Goal: Information Seeking & Learning: Learn about a topic

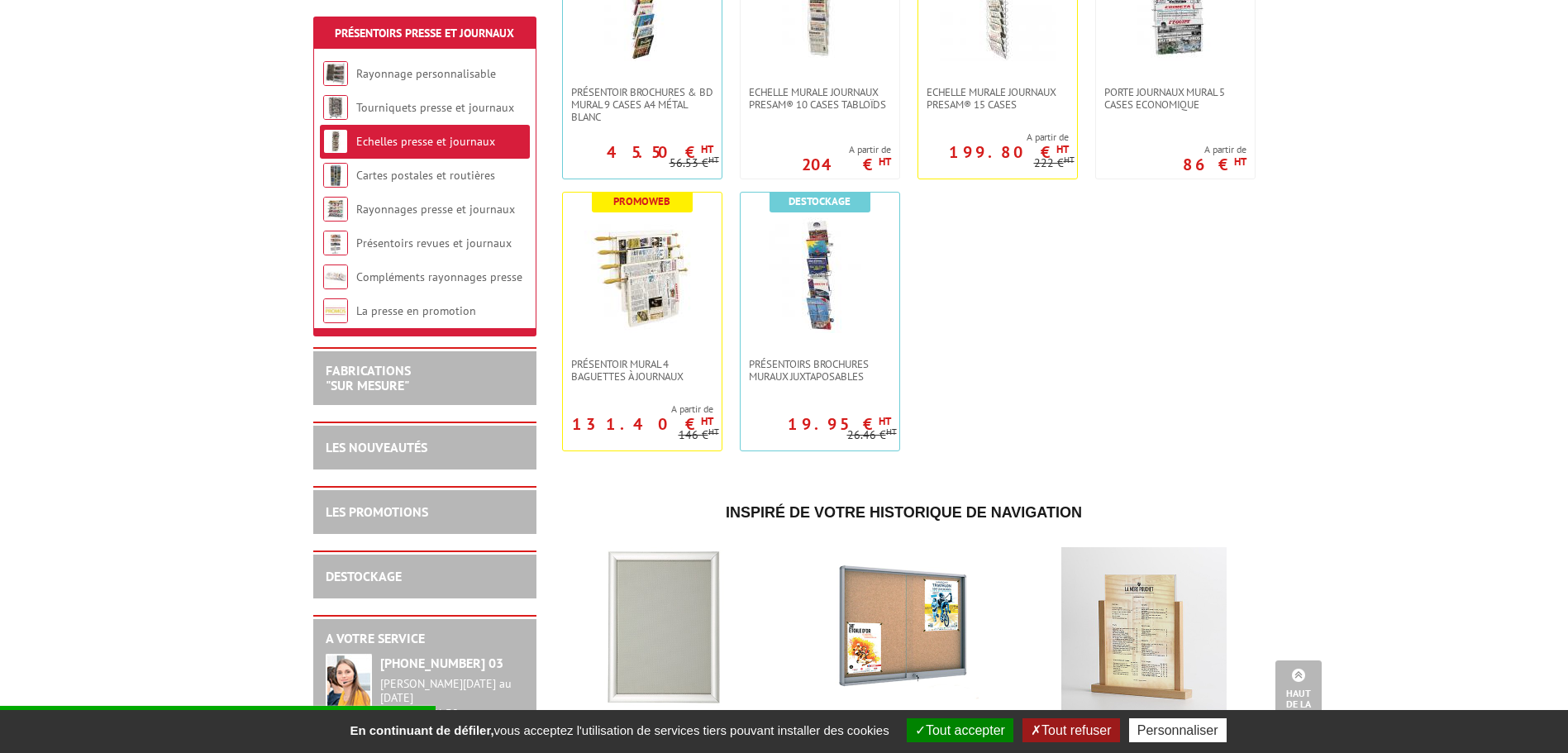
scroll to position [414, 0]
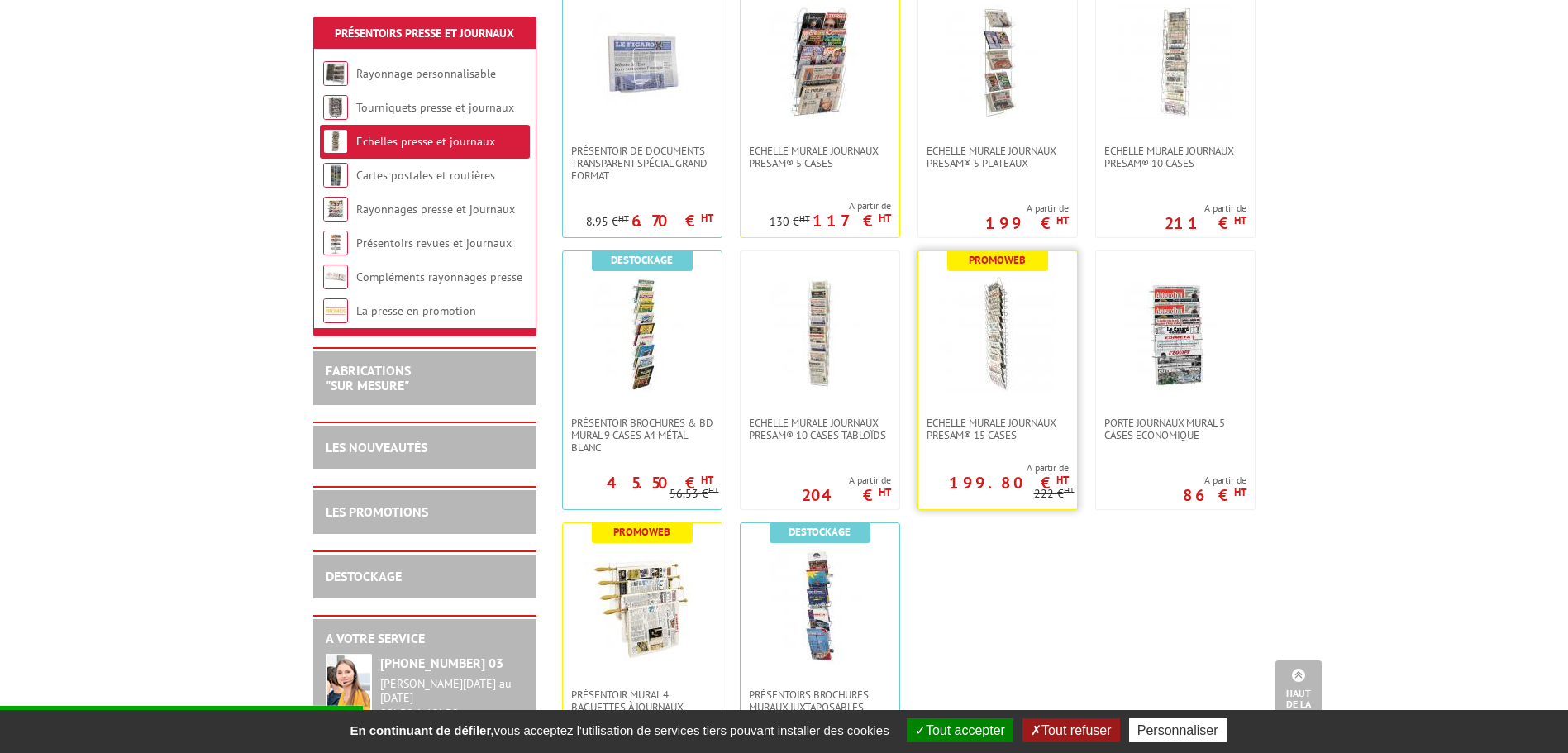
click at [996, 308] on img at bounding box center [998, 334] width 116 height 116
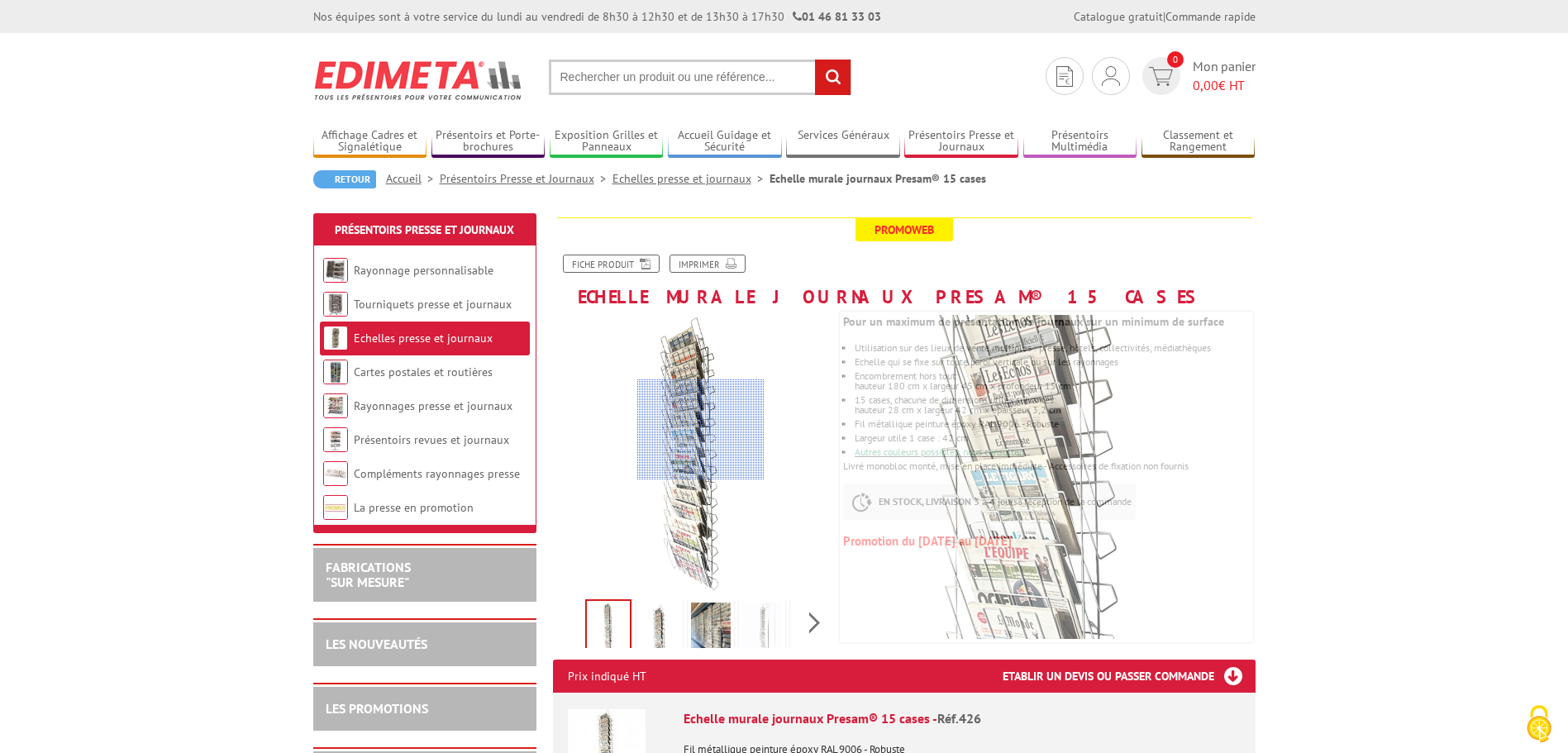
click at [701, 430] on div at bounding box center [700, 430] width 127 height 101
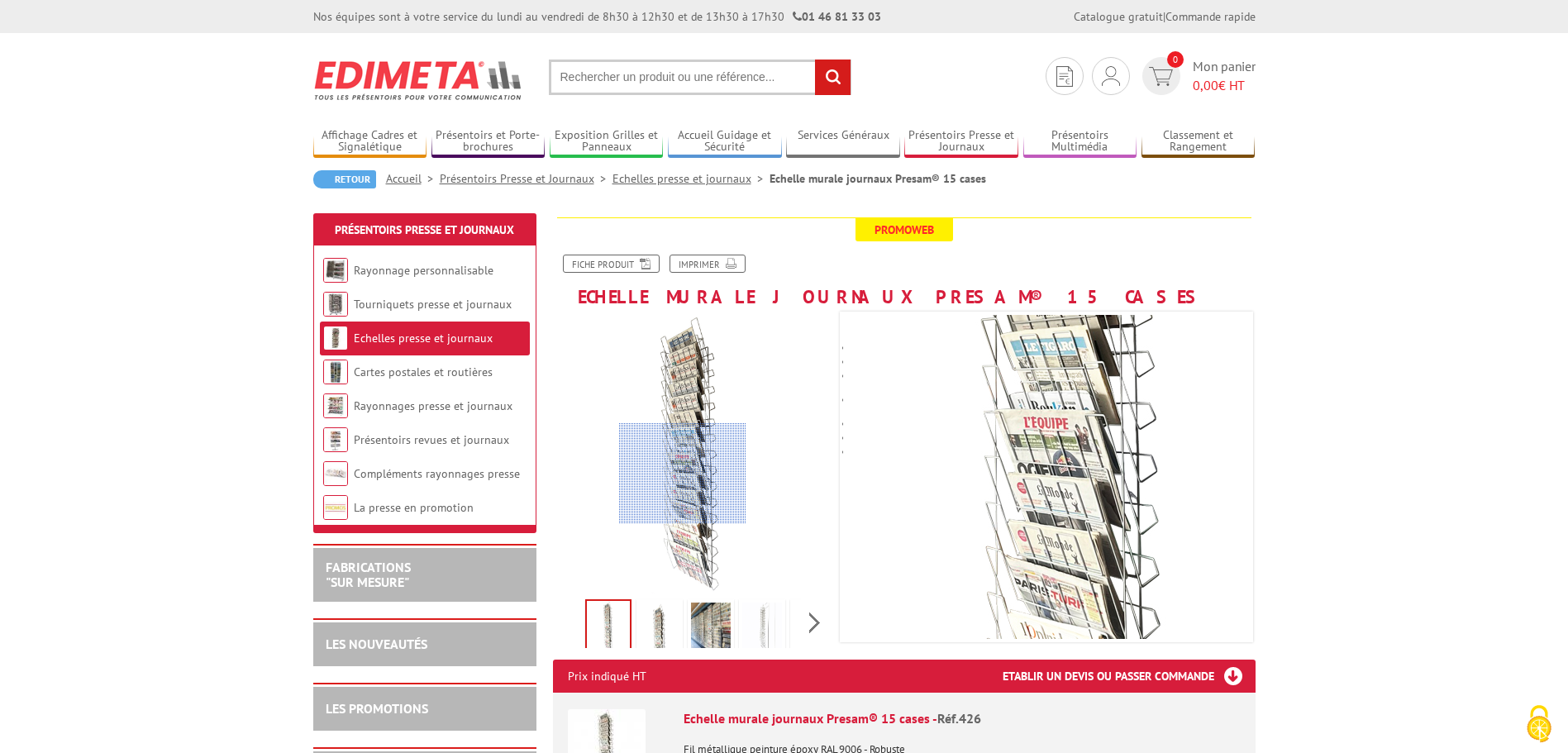
click at [683, 473] on div at bounding box center [682, 473] width 127 height 101
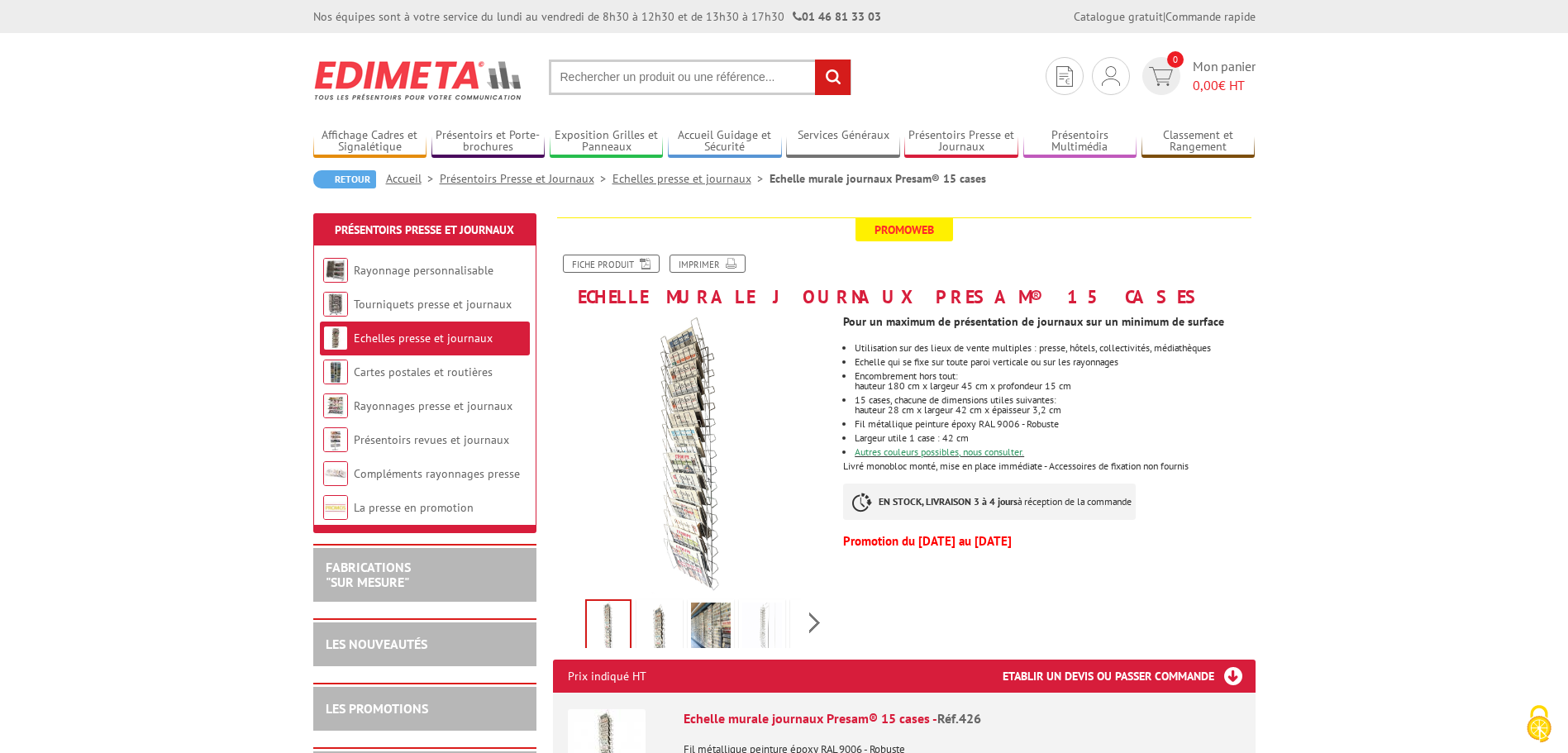
click at [664, 634] on img at bounding box center [659, 628] width 40 height 51
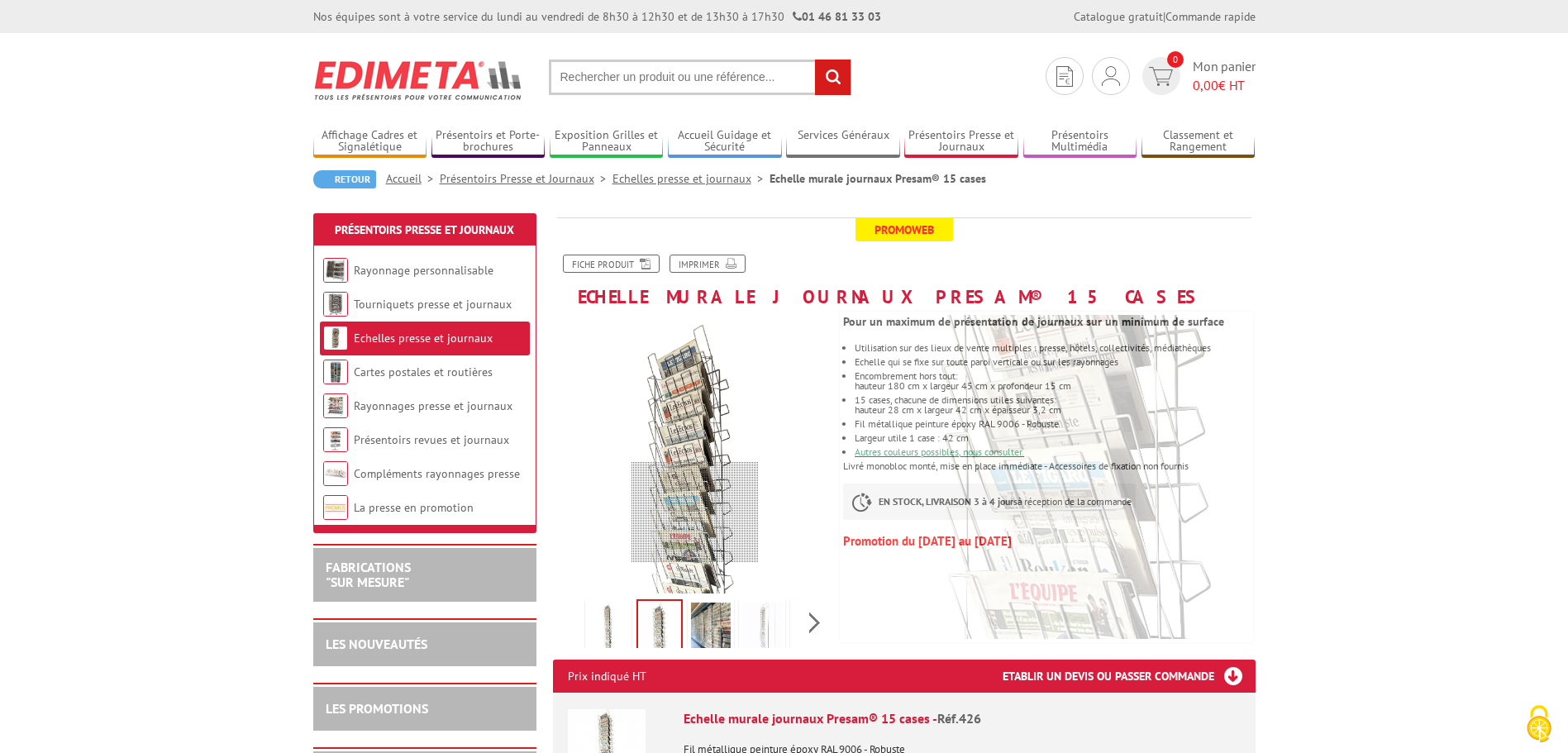
click at [695, 513] on div at bounding box center [695, 513] width 127 height 101
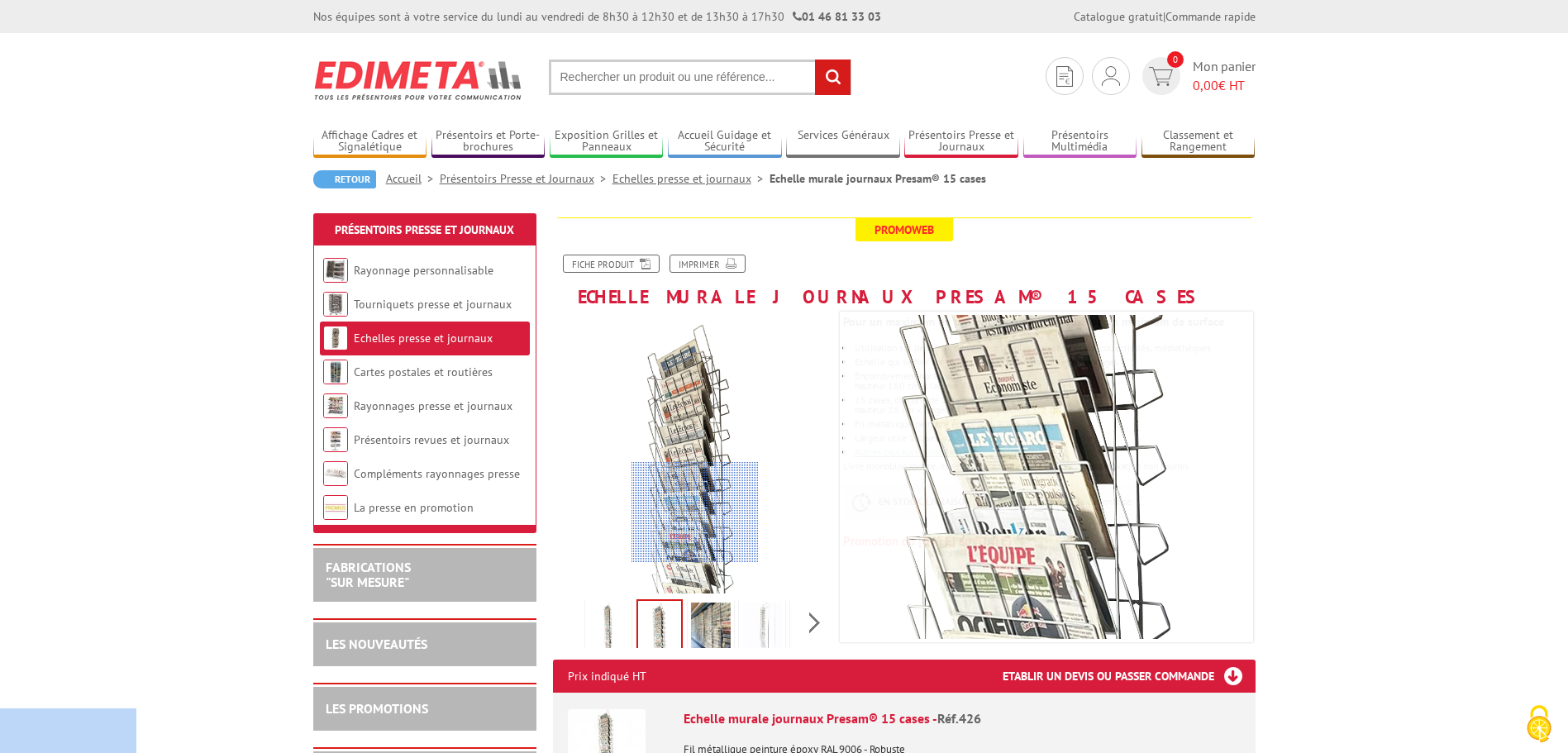
click at [695, 513] on div at bounding box center [695, 513] width 127 height 101
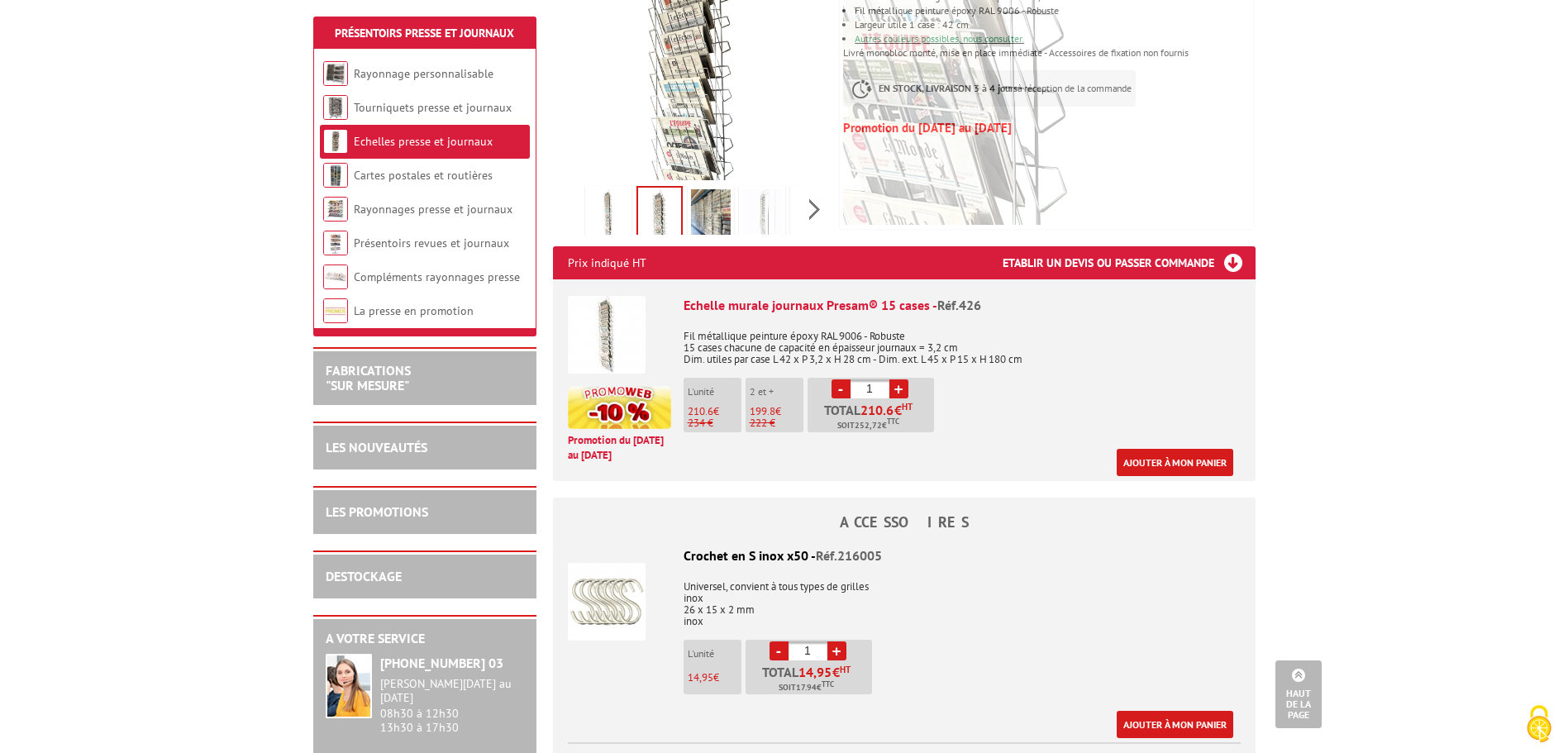
click at [769, 223] on img at bounding box center [761, 215] width 40 height 51
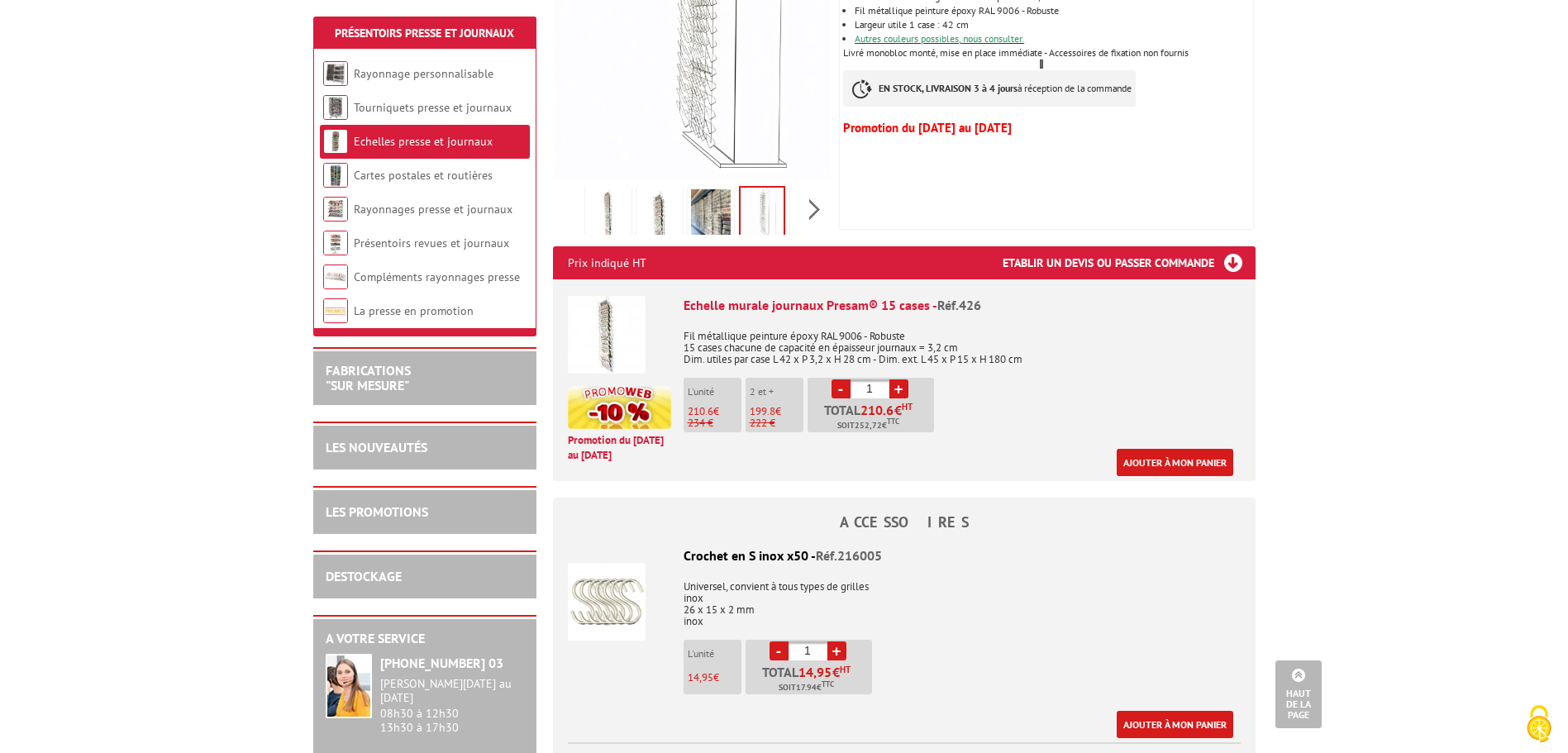
scroll to position [165, 0]
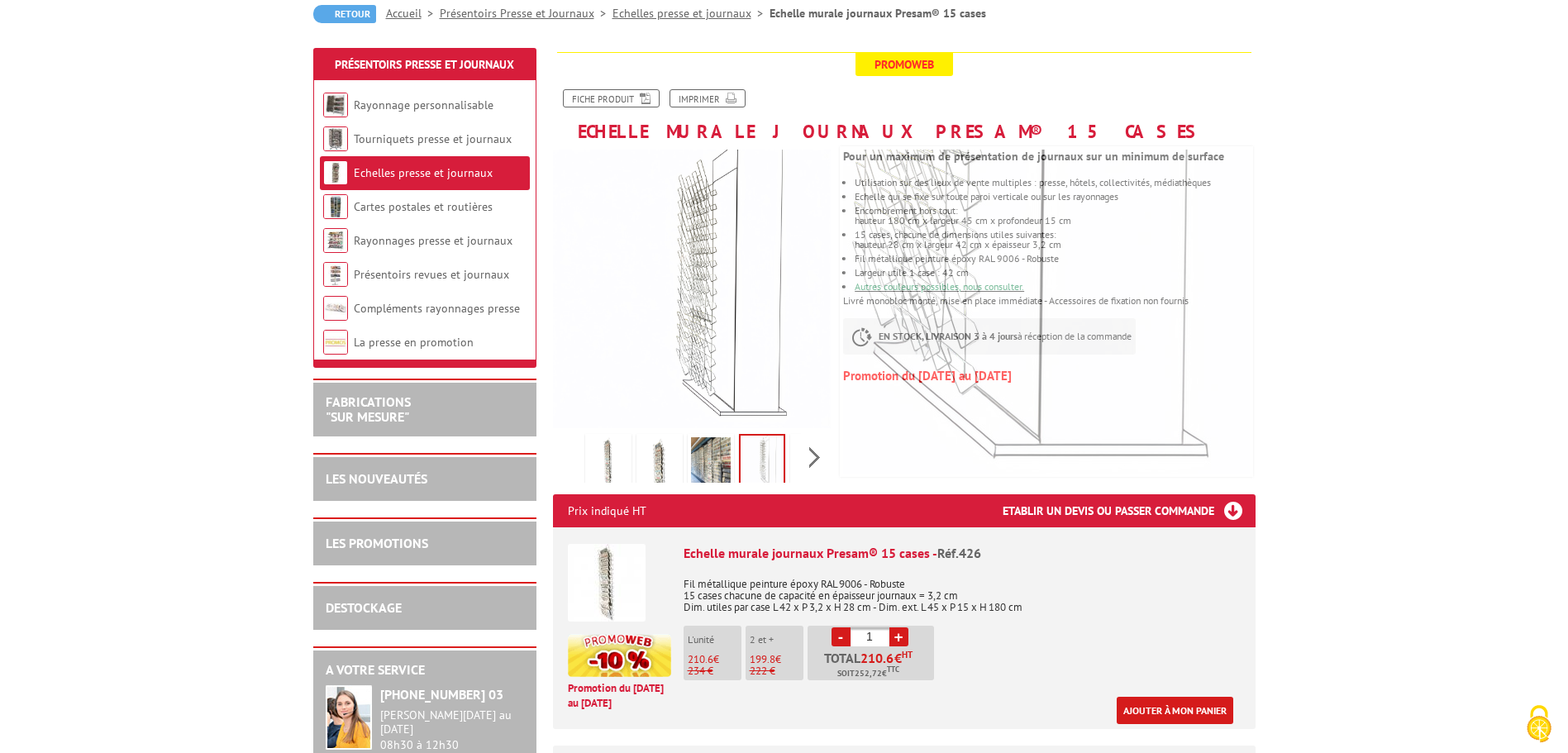
click at [806, 450] on div "Previous Next" at bounding box center [691, 457] width 279 height 58
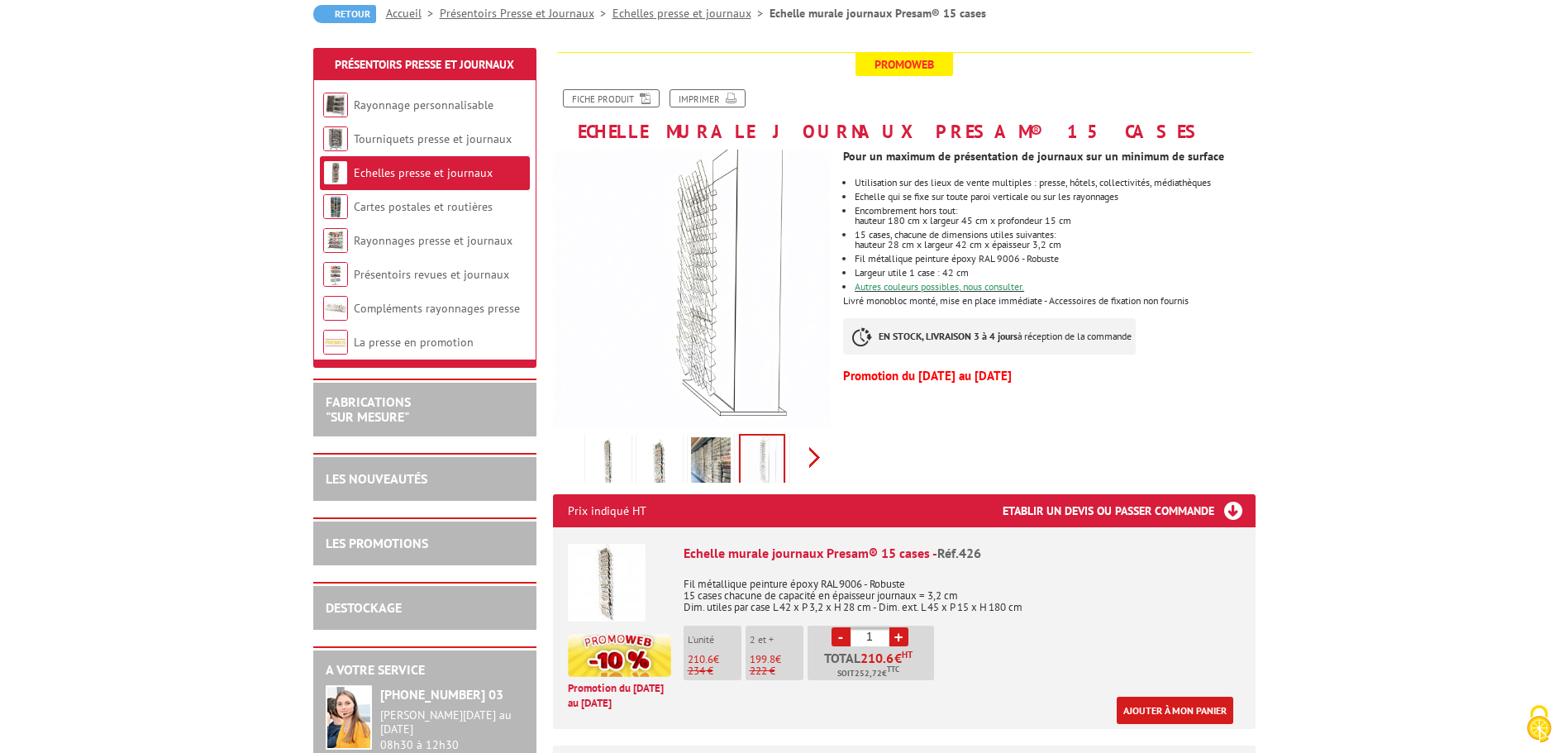
click at [808, 449] on div "Previous Next" at bounding box center [691, 457] width 279 height 58
click at [711, 450] on img at bounding box center [725, 463] width 40 height 51
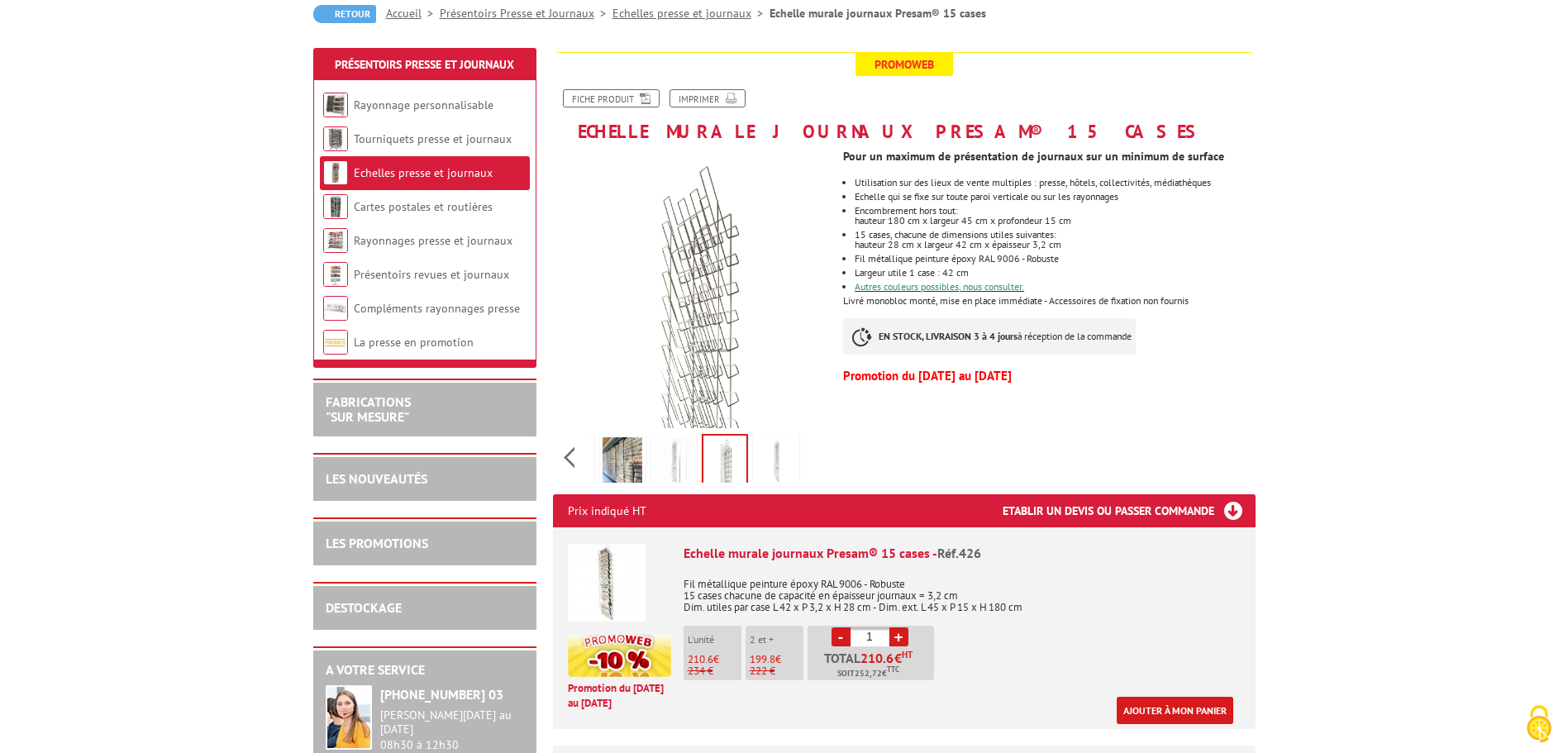
click at [788, 466] on img at bounding box center [776, 463] width 40 height 51
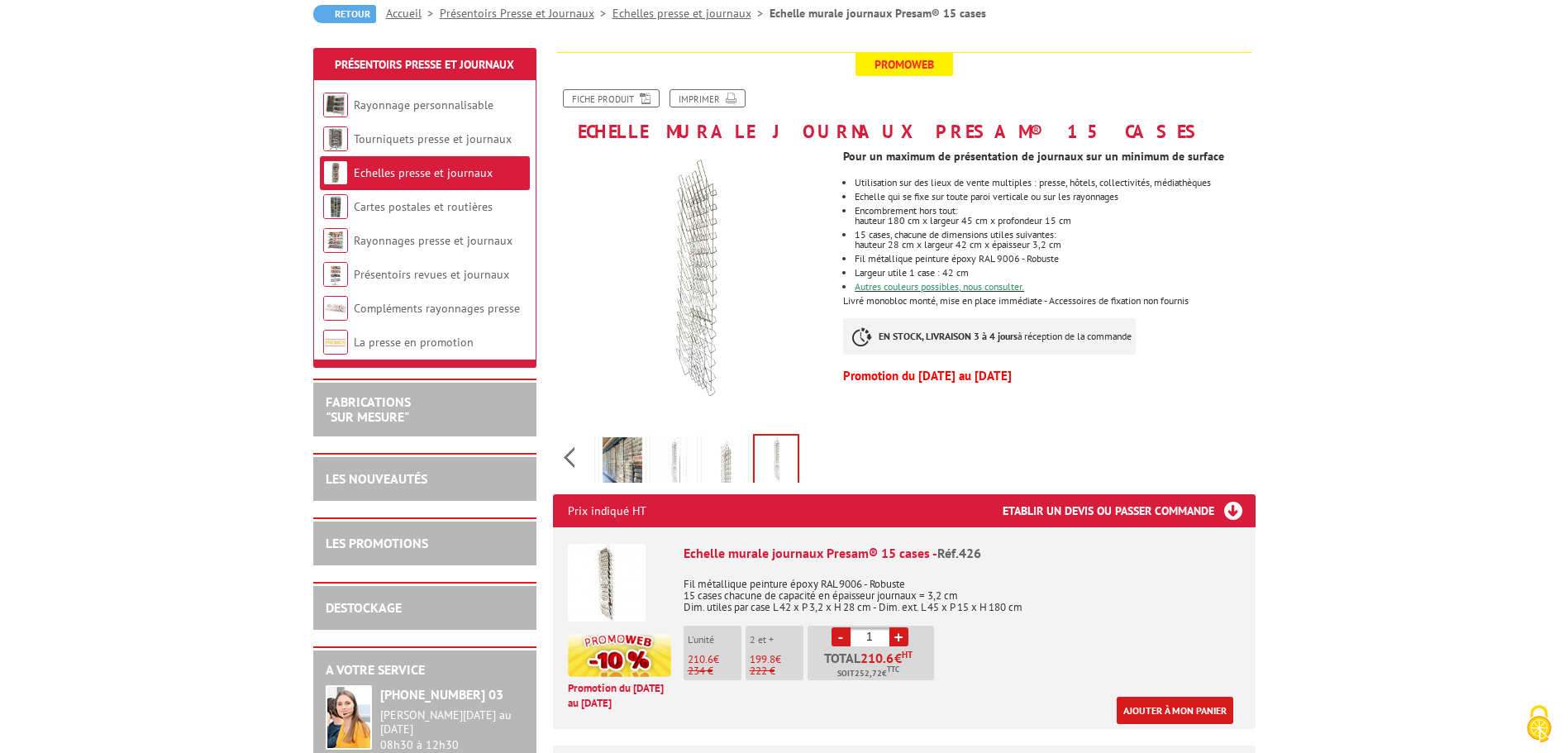
click at [612, 459] on img at bounding box center [622, 463] width 40 height 51
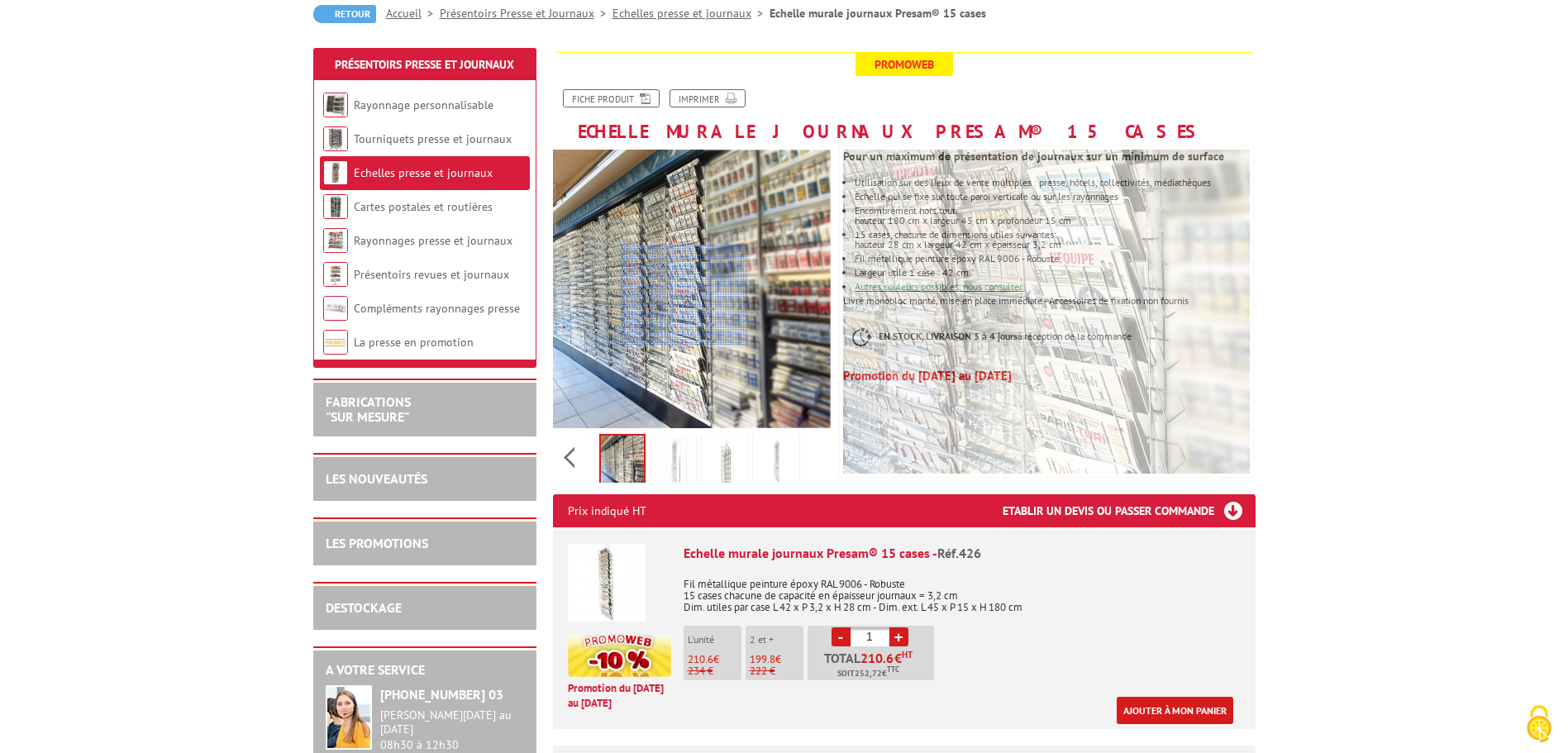
click at [685, 295] on div at bounding box center [684, 295] width 127 height 101
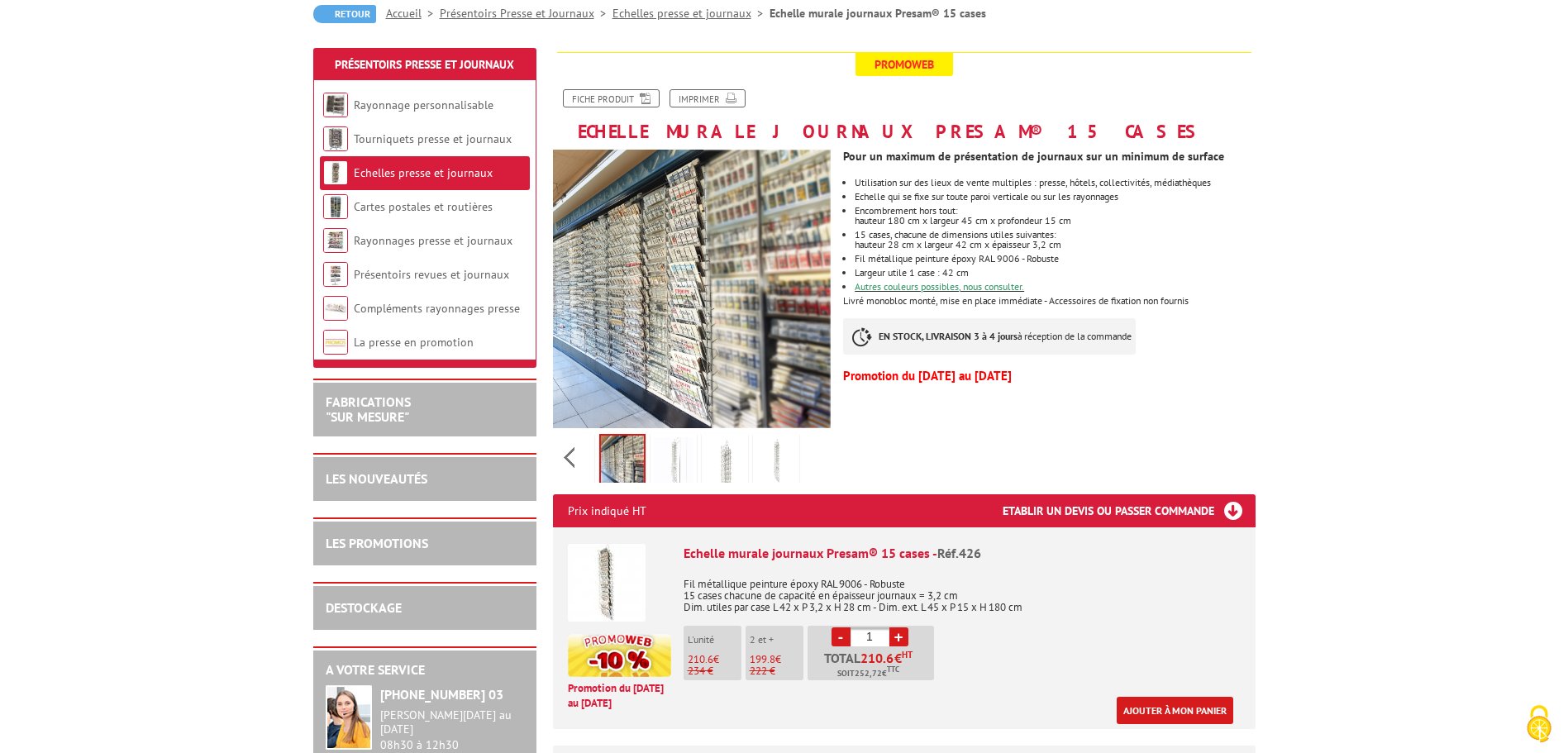
click at [577, 461] on div "Previous Next" at bounding box center [691, 457] width 279 height 58
click at [575, 458] on div "Previous Next" at bounding box center [691, 457] width 279 height 58
click at [614, 477] on img at bounding box center [608, 463] width 40 height 51
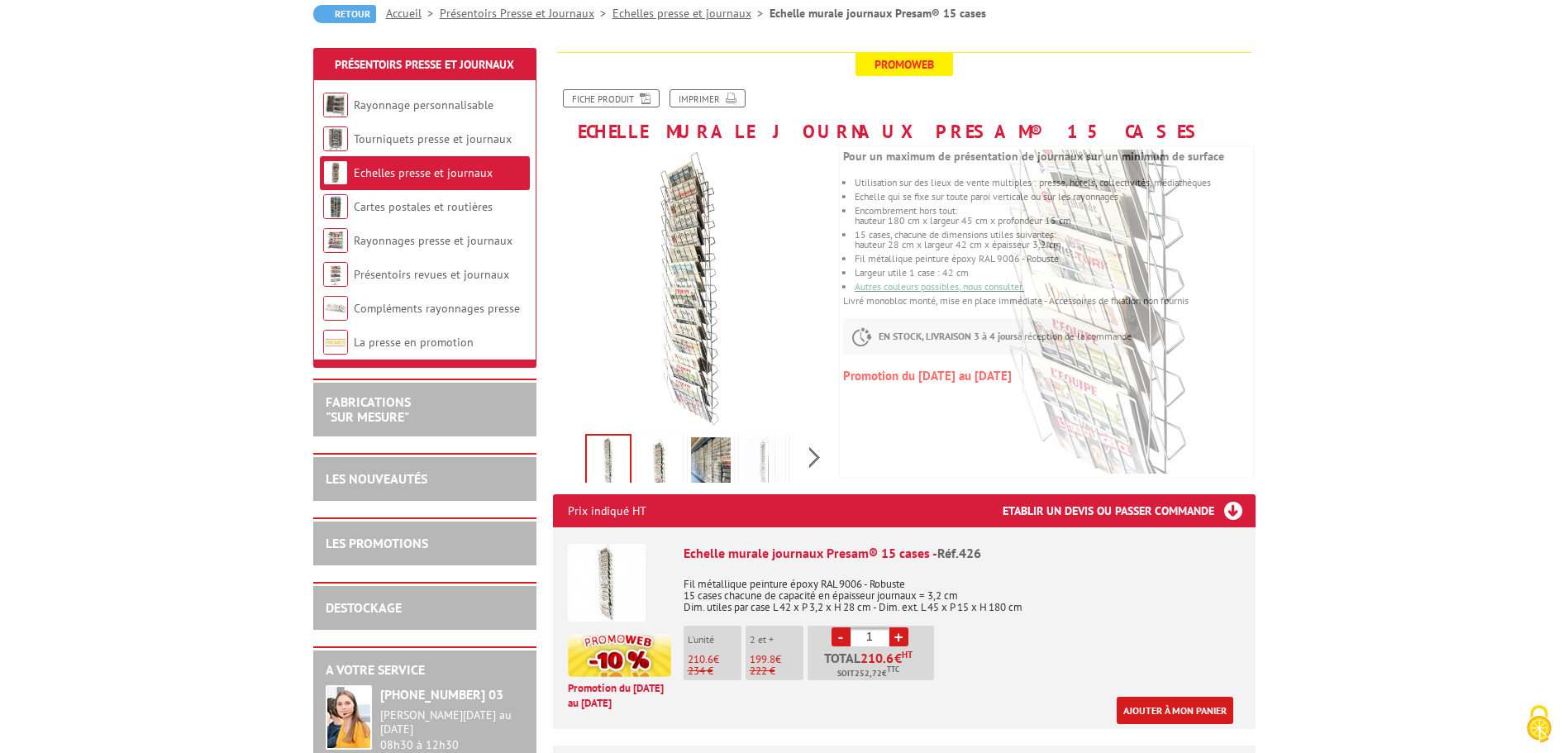
click at [668, 451] on img at bounding box center [659, 463] width 40 height 51
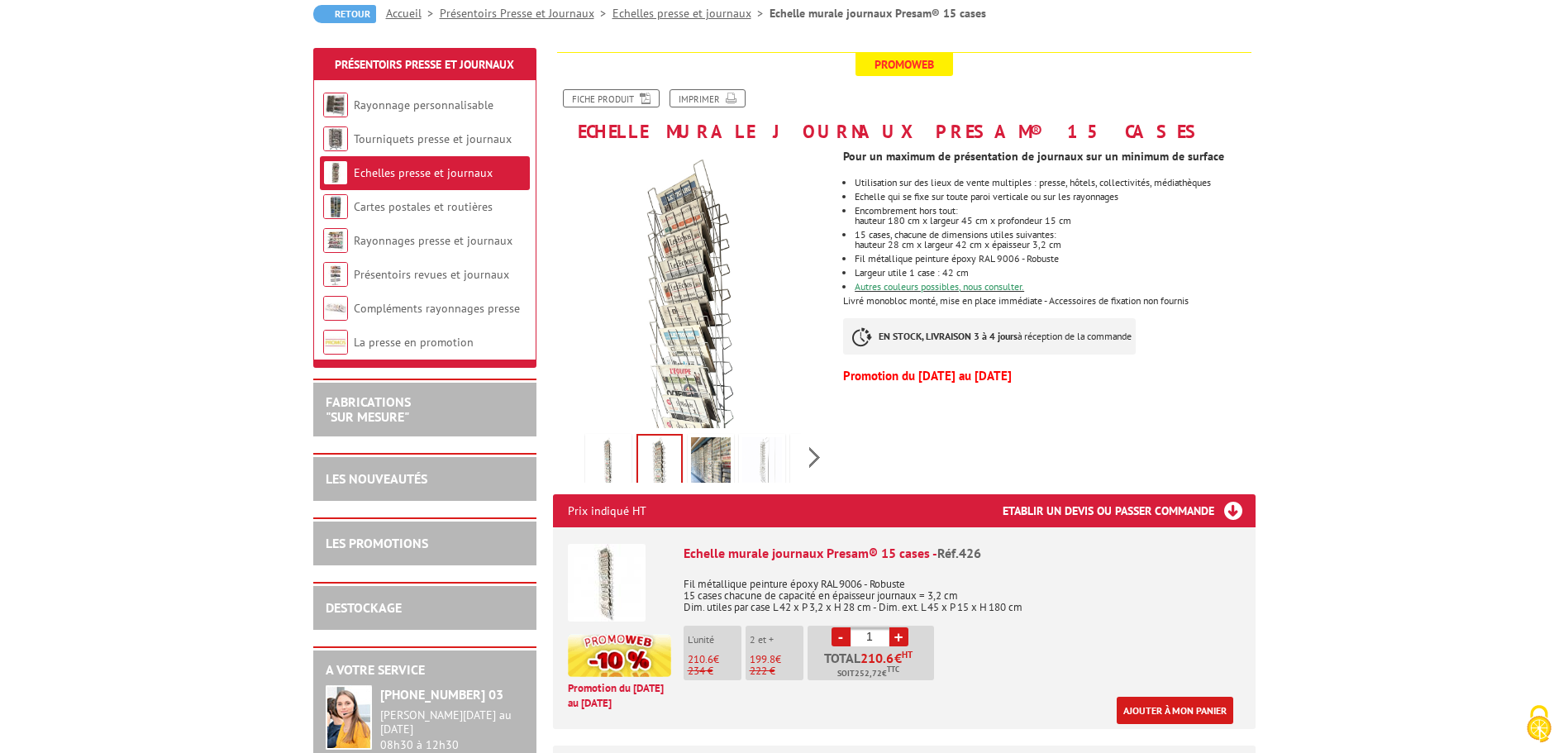
click at [986, 270] on li "Largeur utile 1 case : 42 cm" at bounding box center [1054, 273] width 400 height 10
